Goal: Navigation & Orientation: Understand site structure

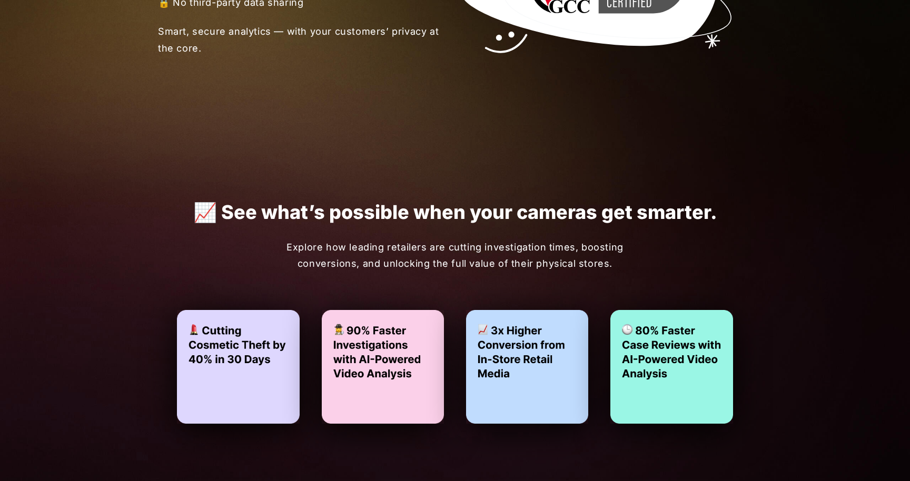
click at [454, 262] on p "Explore how leading retailers are cutting investigation times, boosting convers…" at bounding box center [454, 255] width 363 height 33
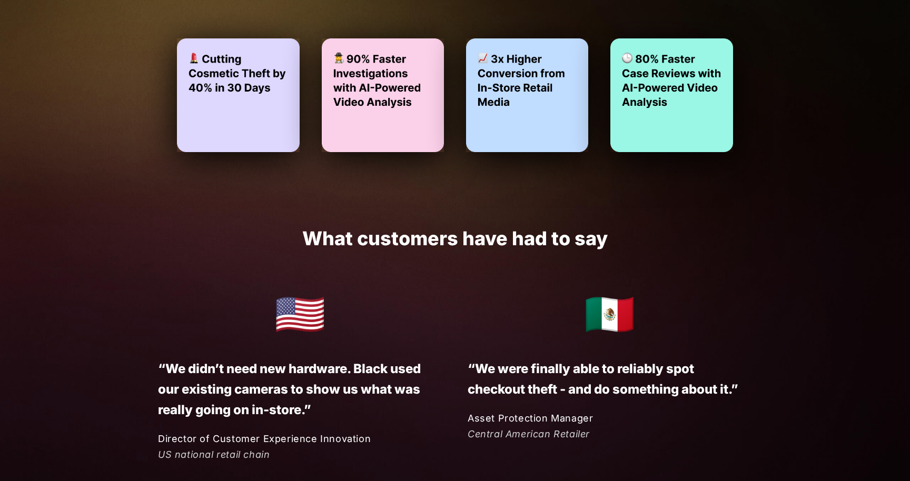
scroll to position [2529, 0]
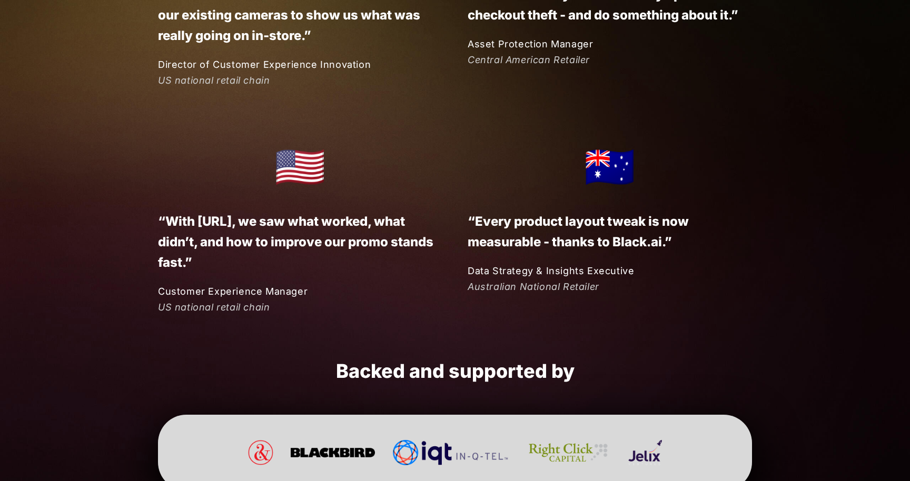
click at [461, 260] on div "🇦🇺 “Every product layout tweak is now measurable - thanks to Black.ai.” Data St…" at bounding box center [597, 214] width 310 height 162
click at [447, 291] on div "🇦🇺 “Every product layout tweak is now measurable - thanks to Black.ai.” Data St…" at bounding box center [597, 214] width 310 height 162
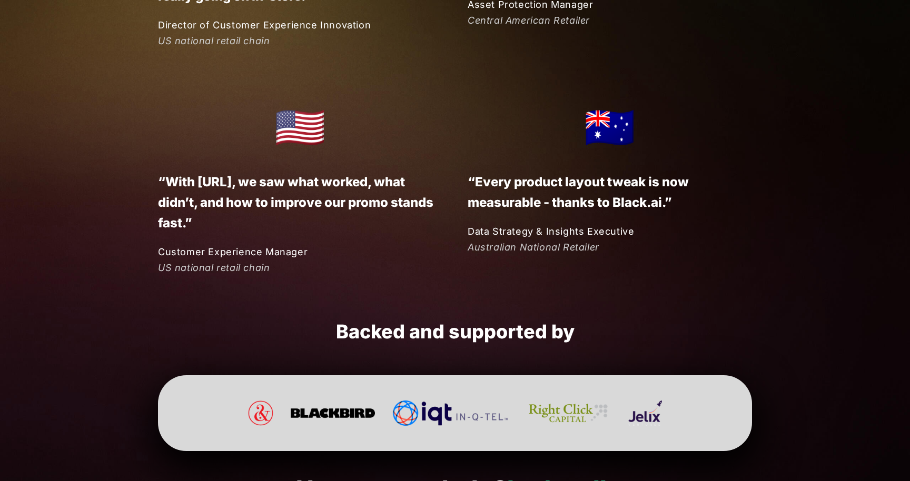
click at [463, 265] on div "🇺🇸 “With [URL], we saw what worked, what didn’t, and how to improve our promo s…" at bounding box center [455, 185] width 594 height 183
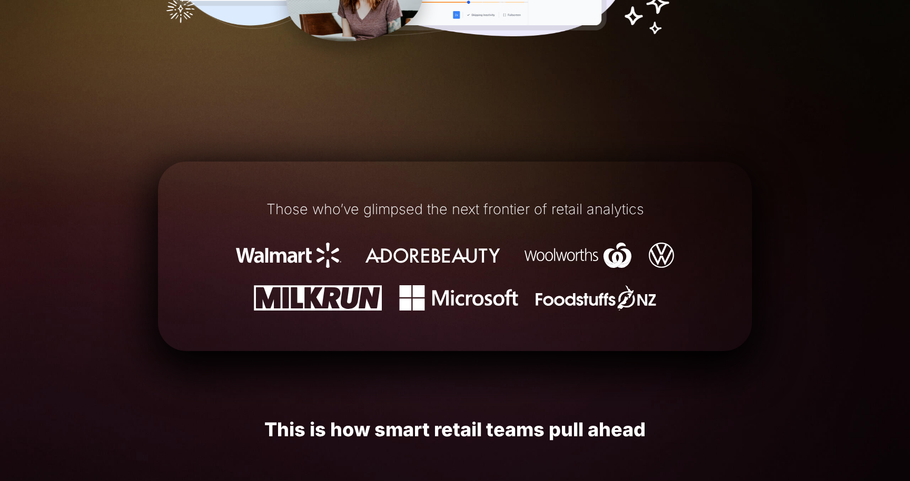
click at [463, 255] on img at bounding box center [433, 255] width 148 height 25
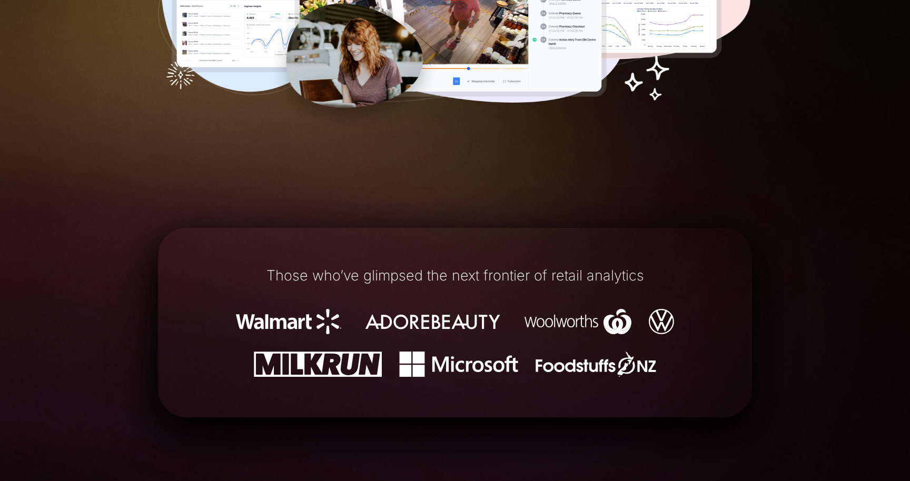
click at [463, 255] on div "Those who’ve glimpsed the next frontier of retail analytics" at bounding box center [455, 323] width 594 height 160
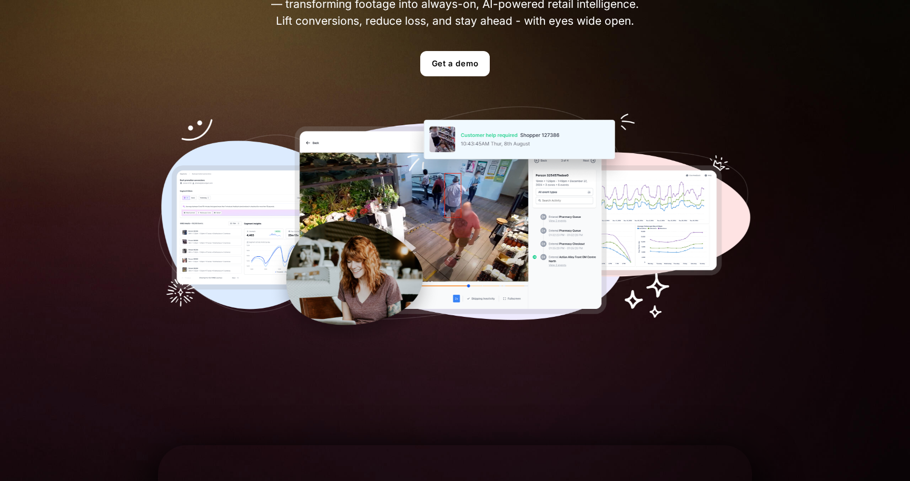
scroll to position [0, 0]
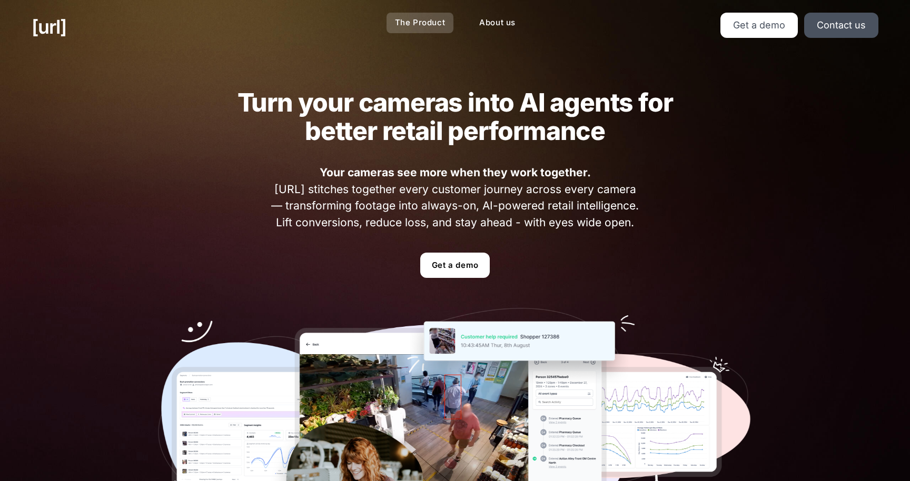
click at [437, 24] on link "The Product" at bounding box center [420, 23] width 67 height 21
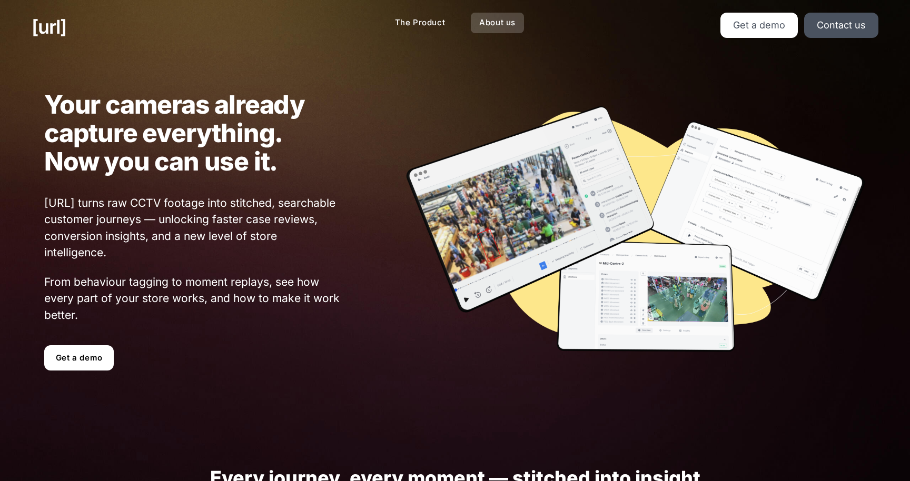
click at [497, 24] on link "About us" at bounding box center [497, 23] width 53 height 21
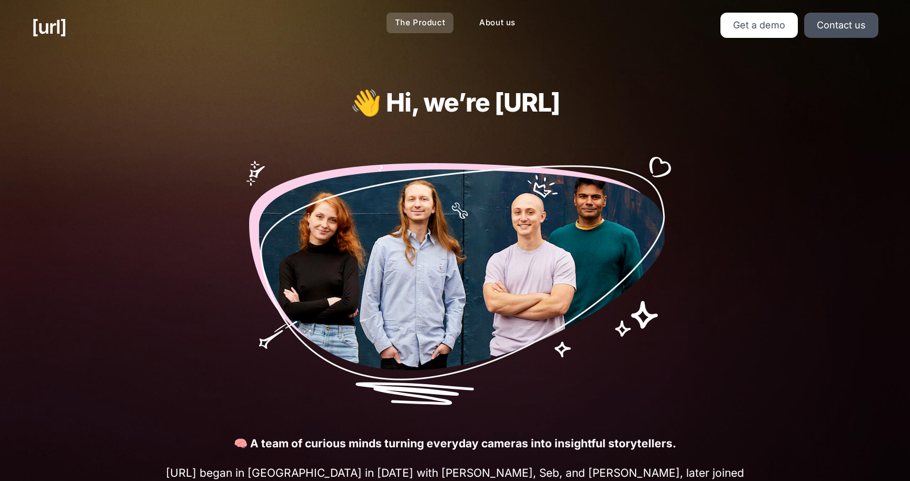
click at [436, 24] on link "The Product" at bounding box center [420, 23] width 67 height 21
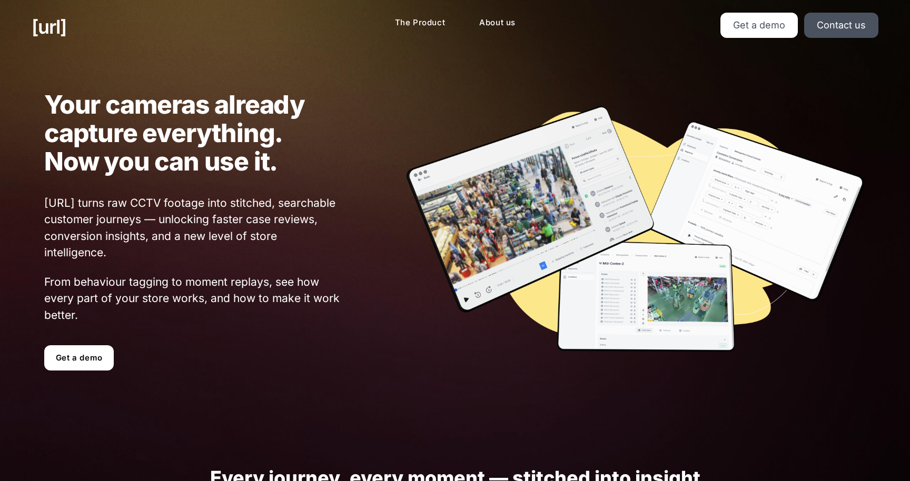
click at [101, 33] on ul "[URL]" at bounding box center [164, 27] width 265 height 28
click at [66, 32] on link "[URL]" at bounding box center [49, 27] width 35 height 28
